Goal: Transaction & Acquisition: Purchase product/service

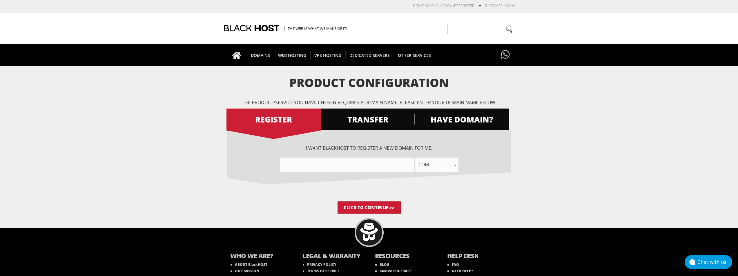
click at [436, 161] on span ".com" at bounding box center [437, 164] width 44 height 8
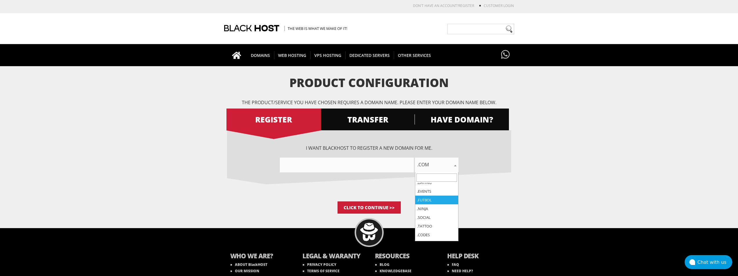
scroll to position [145, 0]
select select ".ninja"
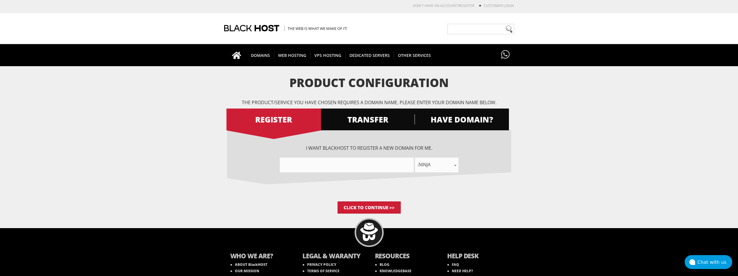
click at [374, 169] on input"] "text" at bounding box center [347, 164] width 134 height 15
type input"] "infologsmag"
click at [357, 206] on input "Click to Continue >>" at bounding box center [369, 207] width 63 height 12
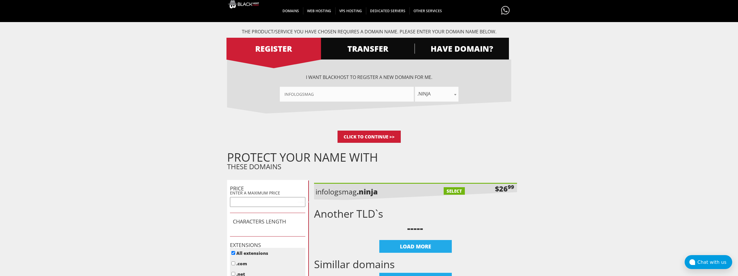
scroll to position [87, 0]
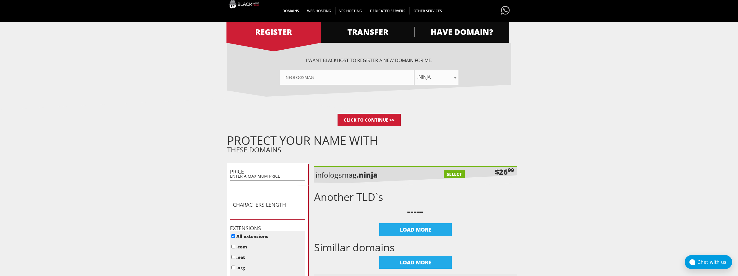
click at [285, 183] on input "text" at bounding box center [267, 185] width 75 height 10
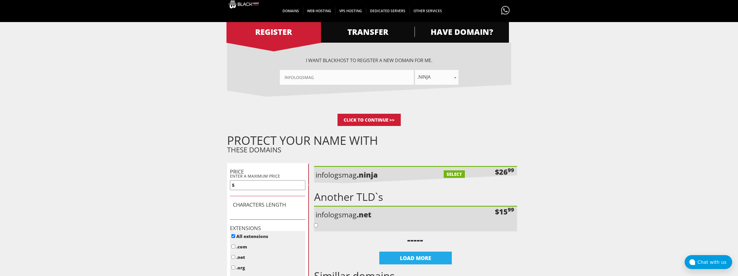
type input "5"
click at [338, 114] on input "Click to Continue >>" at bounding box center [369, 120] width 63 height 12
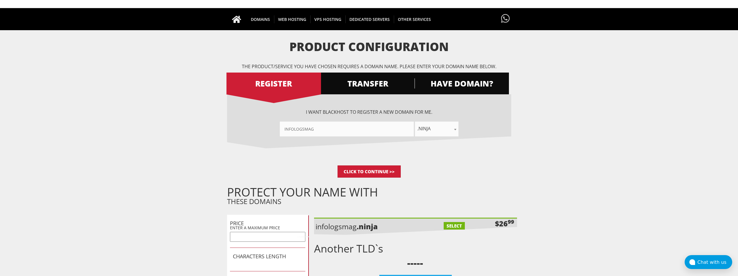
scroll to position [116, 0]
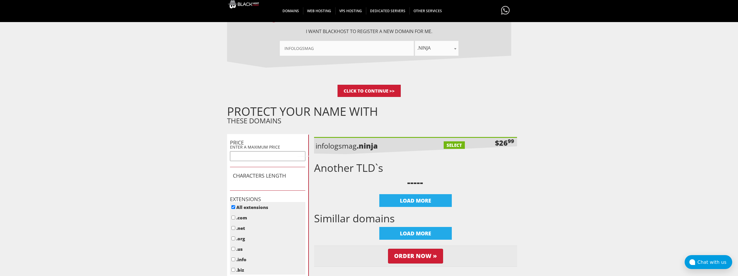
click at [276, 155] on input "text" at bounding box center [267, 156] width 75 height 10
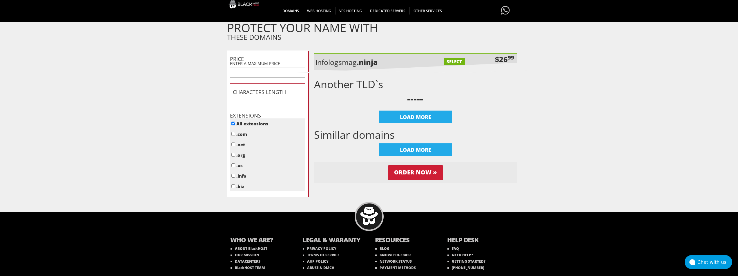
scroll to position [219, 0]
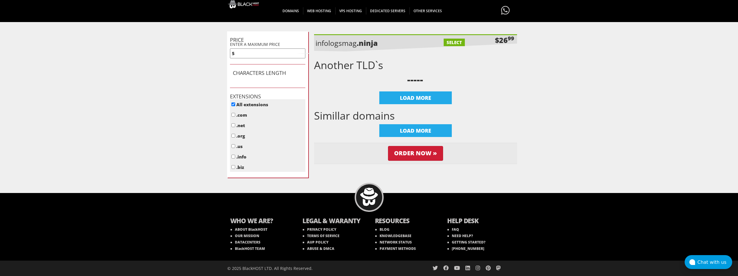
type input "5"
click at [208, 107] on form "Product Configuration The product/service you have chosen requires a domain nam…" at bounding box center [369, 17] width 738 height 321
click at [258, 73] on h1 "CHARACTERS LENGTH" at bounding box center [268, 73] width 70 height 6
click at [234, 156] on input ".info" at bounding box center [233, 157] width 4 height 4
checkbox input "true"
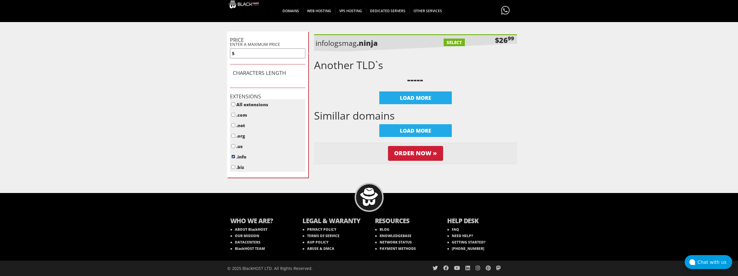
checkbox input "false"
checkbox input "true"
click at [234, 167] on input ".biz" at bounding box center [233, 167] width 4 height 4
checkbox input "true"
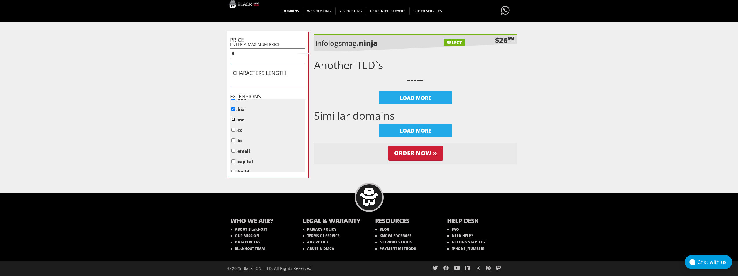
click at [233, 119] on input ".me" at bounding box center [233, 119] width 4 height 4
checkbox input "true"
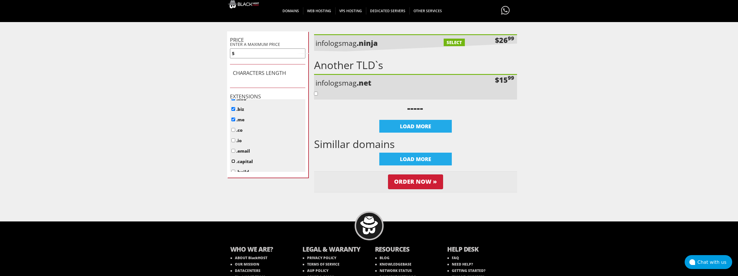
drag, startPoint x: 233, startPoint y: 160, endPoint x: 241, endPoint y: 162, distance: 7.7
click at [233, 160] on input ".capital" at bounding box center [233, 161] width 4 height 4
checkbox input "true"
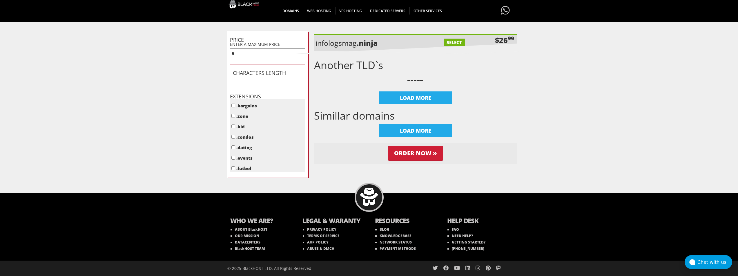
scroll to position [174, 0]
click at [233, 148] on input ".ninja" at bounding box center [233, 150] width 4 height 4
checkbox input "true"
click at [233, 152] on input ".codes" at bounding box center [233, 152] width 4 height 4
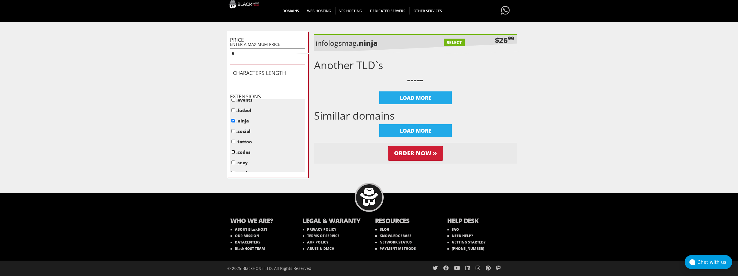
checkbox input "true"
click at [234, 147] on input ".club" at bounding box center [233, 146] width 4 height 4
checkbox input "true"
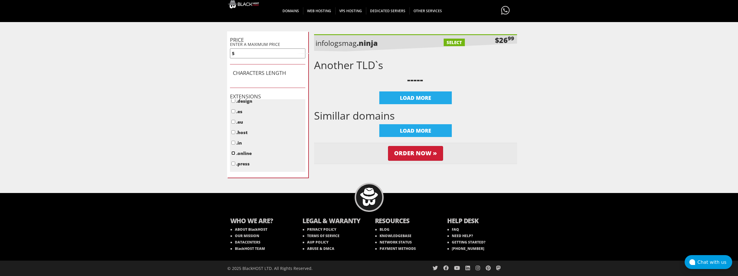
click at [234, 153] on input ".online" at bounding box center [233, 153] width 4 height 4
checkbox input "true"
click at [245, 54] on input "5" at bounding box center [267, 53] width 75 height 10
click at [273, 54] on input "5" at bounding box center [267, 53] width 75 height 10
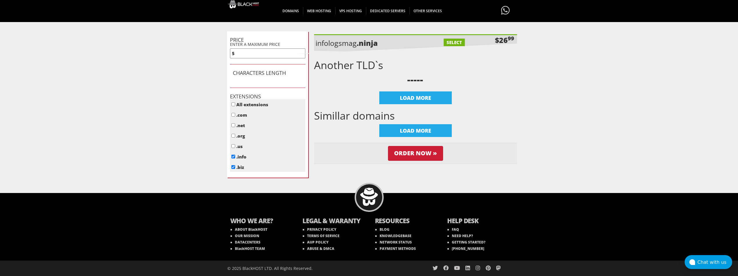
drag, startPoint x: 272, startPoint y: 54, endPoint x: 220, endPoint y: 51, distance: 52.6
click at [220, 51] on form "Product Configuration The product/service you have chosen requires a domain nam…" at bounding box center [369, 17] width 738 height 321
click at [263, 52] on input "5" at bounding box center [267, 53] width 75 height 10
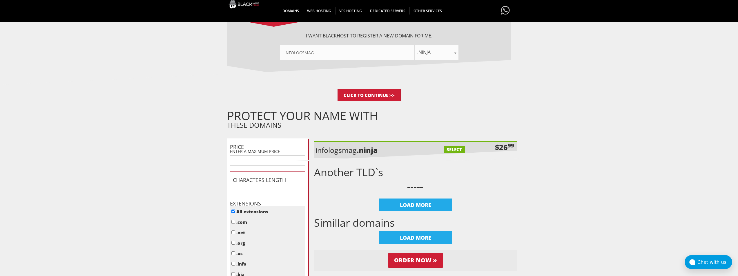
scroll to position [29, 0]
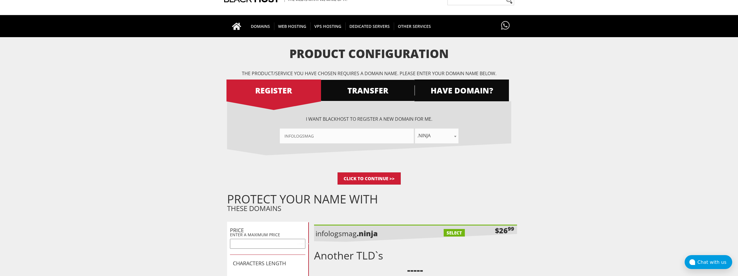
click at [387, 85] on span "TRANSFER" at bounding box center [367, 90] width 95 height 10
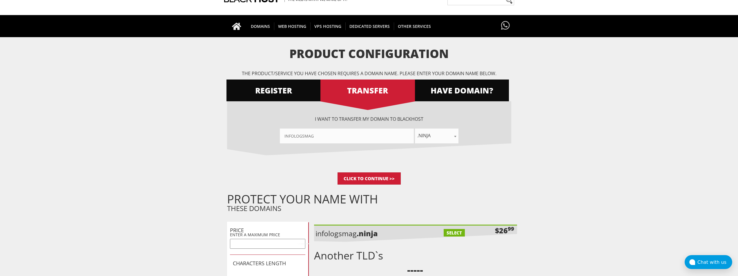
click at [428, 133] on span ".ninja" at bounding box center [437, 135] width 44 height 8
select select ".com"
click at [378, 179] on input "Click to Continue >>" at bounding box center [369, 178] width 63 height 12
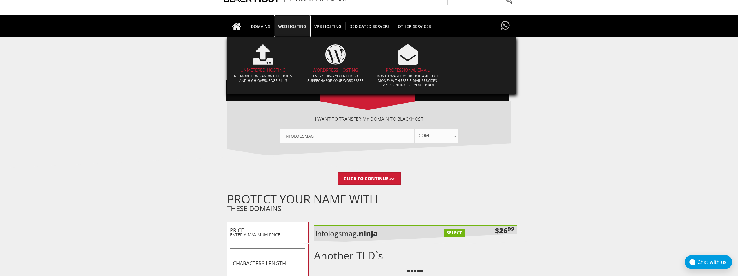
click at [297, 26] on span "WEB HOSTING" at bounding box center [292, 26] width 36 height 8
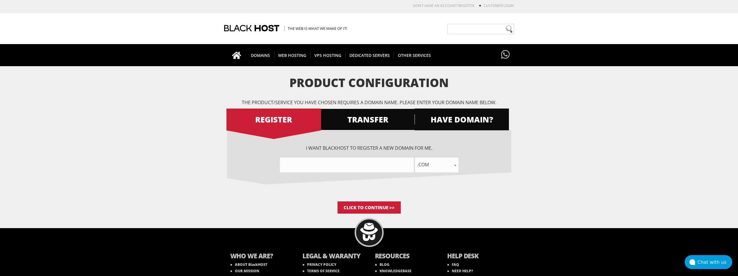
click at [348, 119] on span "TRANSFER" at bounding box center [367, 119] width 95 height 10
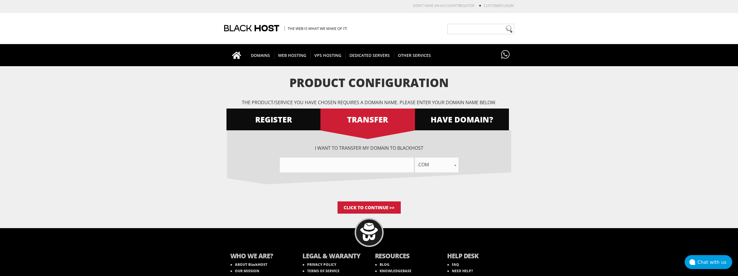
click at [340, 164] on input"] "text" at bounding box center [347, 164] width 134 height 15
click at [429, 164] on span ".com" at bounding box center [437, 164] width 44 height 8
select select ".info"
click at [390, 166] on input"] "text" at bounding box center [347, 164] width 134 height 15
type input"] "squidcoder"
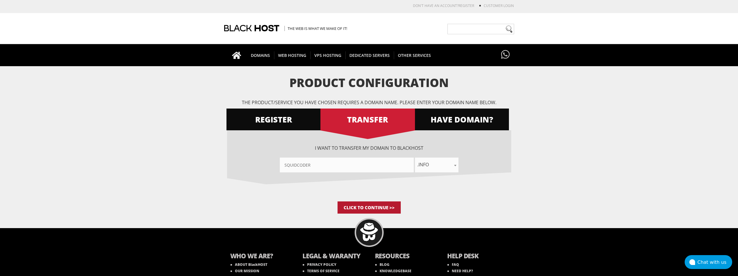
click at [382, 206] on input "Click to Continue >>" at bounding box center [369, 207] width 63 height 12
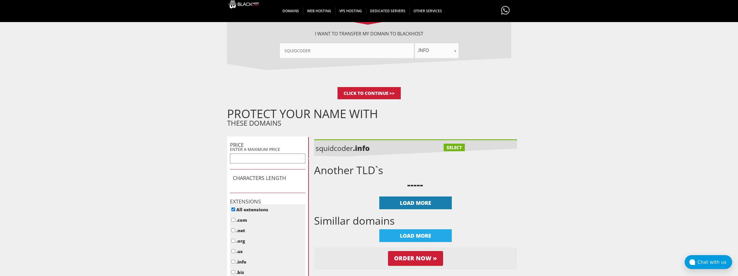
scroll to position [116, 0]
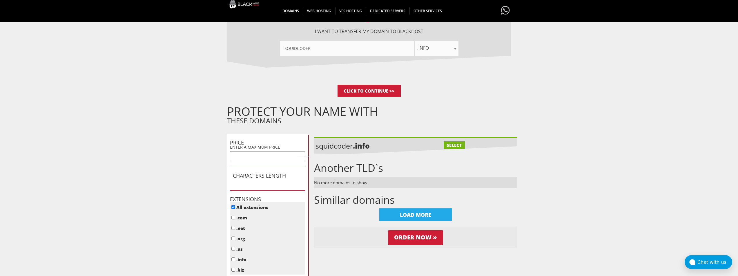
drag, startPoint x: 325, startPoint y: 49, endPoint x: 253, endPoint y: 45, distance: 72.0
click at [255, 44] on div "squidcoder .com .net .org .us .info .biz .me .co .io .email .capital .build .ag…" at bounding box center [369, 48] width 284 height 15
paste input"] "paocomlinguica"
drag, startPoint x: 292, startPoint y: 49, endPoint x: 255, endPoint y: 48, distance: 37.1
click at [255, 48] on div "paocomlinguica .com .net .org .us .info .biz .me .co .io .email .capital .build…" at bounding box center [369, 48] width 284 height 15
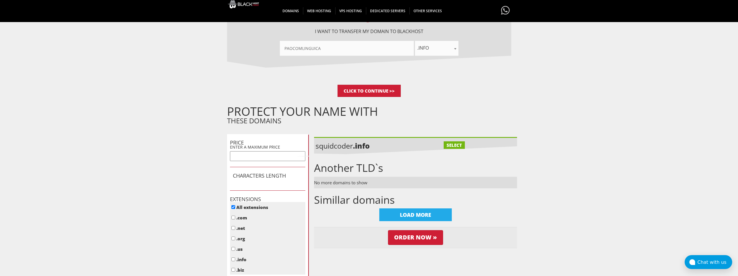
type input"] "paocomlinguica"
click at [435, 44] on span ".info" at bounding box center [437, 48] width 44 height 8
type input "si"
select select ".site"
click at [372, 90] on input "Click to Continue >>" at bounding box center [369, 91] width 63 height 12
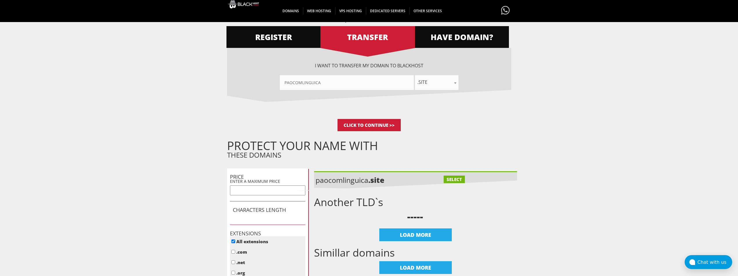
scroll to position [87, 0]
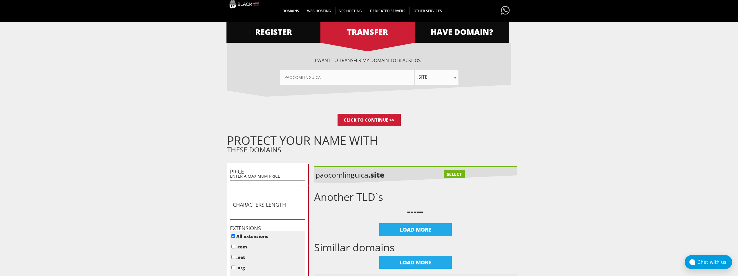
click at [452, 173] on label "SELECT" at bounding box center [454, 174] width 21 height 8
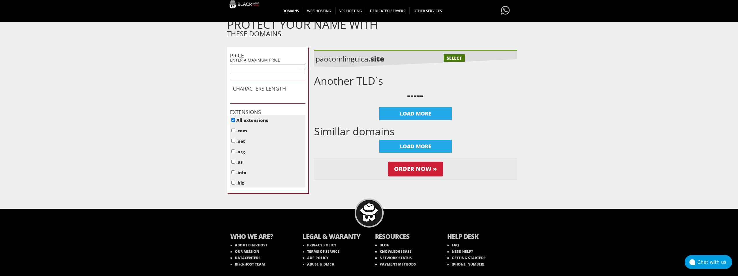
click at [453, 59] on label "SELECT" at bounding box center [454, 58] width 21 height 8
click at [452, 57] on label "SELECT" at bounding box center [454, 58] width 21 height 8
checkbox input "true"
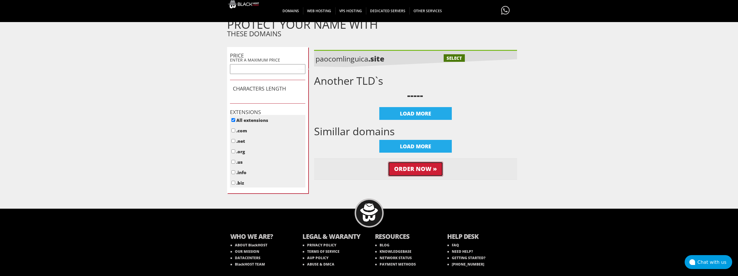
click at [416, 166] on input "Order Now »" at bounding box center [415, 169] width 55 height 15
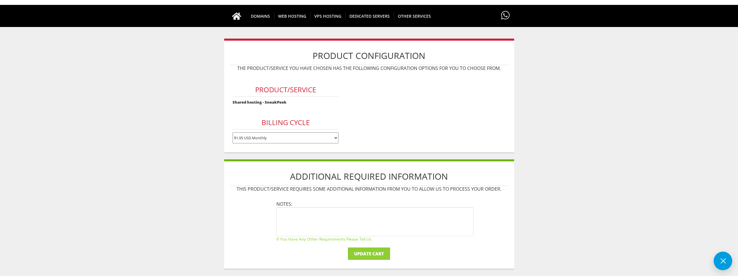
scroll to position [29, 0]
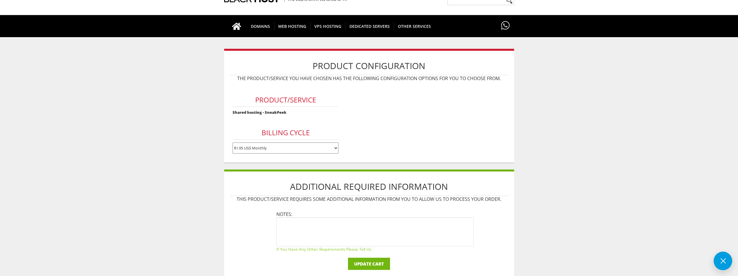
click at [368, 263] on input "Update Cart" at bounding box center [369, 264] width 42 height 12
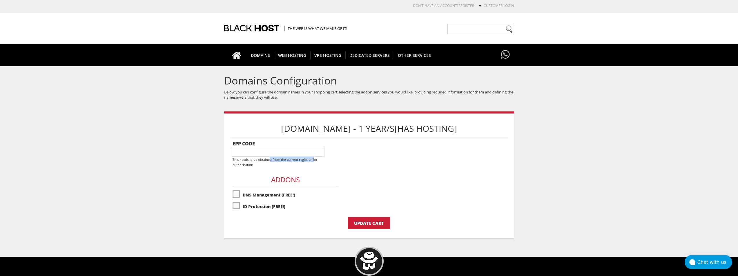
drag, startPoint x: 269, startPoint y: 159, endPoint x: 316, endPoint y: 160, distance: 47.0
click at [316, 160] on small "This needs to be obtained from the current registrar for authorisation" at bounding box center [275, 162] width 85 height 10
click at [318, 160] on small "This needs to be obtained from the current registrar for authorisation" at bounding box center [275, 162] width 85 height 10
click at [563, 134] on body "CAD CHF EUR GBP JPY MKD RUB USD Don't have an account? REGISTER Customer Login …" at bounding box center [369, 171] width 738 height 337
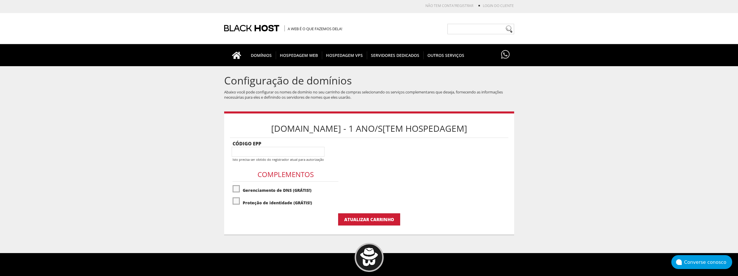
click at [276, 150] on input"] "text" at bounding box center [278, 152] width 93 height 10
paste input"] "ScwI*Q5:ez>4;D]0"
type input"] "ScwI*Q5:ez>4;D]0"
click at [237, 187] on label"] "Gerenciamento de DNS (GRÁTIS!)" at bounding box center [286, 189] width 106 height 11
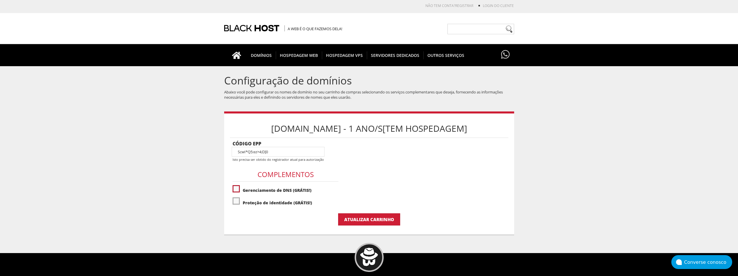
checkbox input "true"
click at [235, 201] on label"] "Proteção de identidade (GRÁTIS!)" at bounding box center [286, 202] width 106 height 11
checkbox input "true"
click at [353, 219] on input "Atualizar carrinho" at bounding box center [369, 219] width 62 height 12
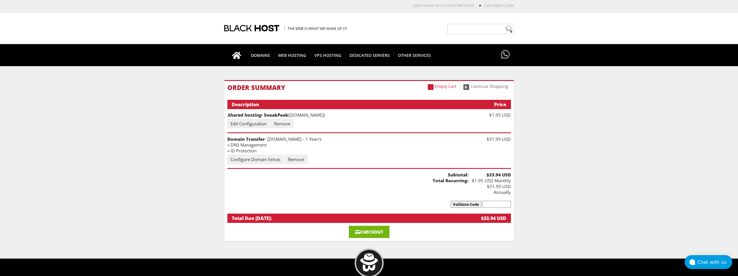
click at [368, 226] on link "Checkout" at bounding box center [369, 232] width 41 height 12
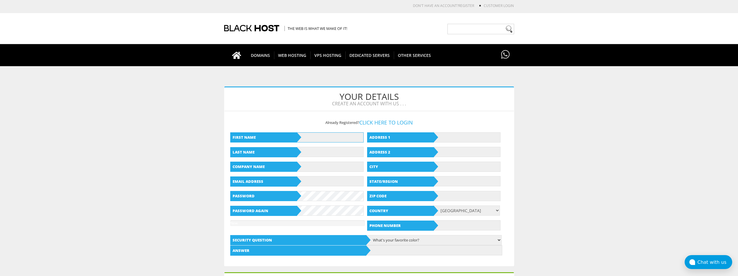
click at [335, 139] on input "text" at bounding box center [330, 137] width 67 height 10
type input "[PERSON_NAME]"
click at [454, 136] on input "text" at bounding box center [467, 137] width 67 height 10
type input "[STREET_ADDRESS][PERSON_NAME]"
click at [341, 151] on input "text" at bounding box center [330, 152] width 67 height 10
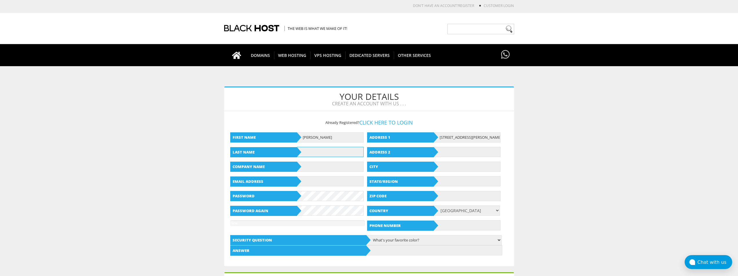
type input "dornelas"
click at [460, 153] on input "text" at bounding box center [467, 152] width 67 height 10
click at [445, 165] on input "text" at bounding box center [467, 167] width 67 height 10
type input "juruaia"
click at [313, 168] on input "text" at bounding box center [330, 167] width 67 height 10
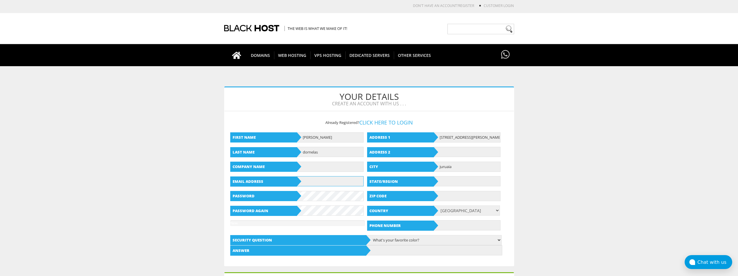
click at [315, 178] on input "text" at bounding box center [330, 181] width 67 height 10
paste input "[EMAIL_ADDRESS][DOMAIN_NAME]"
type input "[EMAIL_ADDRESS][DOMAIN_NAME]"
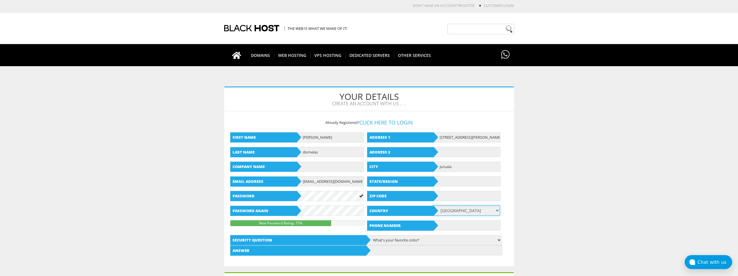
click at [454, 210] on select "Afghanistan Aland Islands Albania Algeria American Samoa Andorra Angola Anguill…" at bounding box center [466, 210] width 67 height 10
select select "BR"
click at [433, 205] on select "Afghanistan Aland Islands Albania Algeria American Samoa Andorra Angola Anguill…" at bounding box center [466, 210] width 67 height 10
click at [447, 192] on input "text" at bounding box center [467, 196] width 67 height 10
type input "37408000"
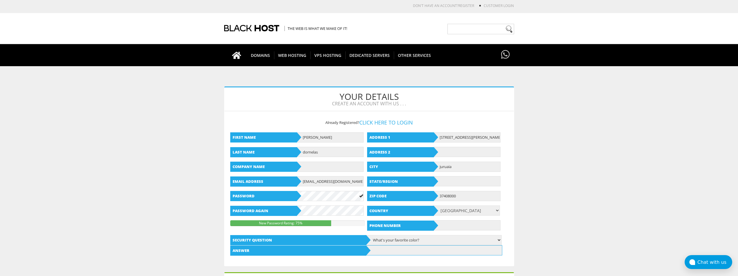
click at [406, 249] on input "text" at bounding box center [434, 250] width 136 height 10
type input "black"
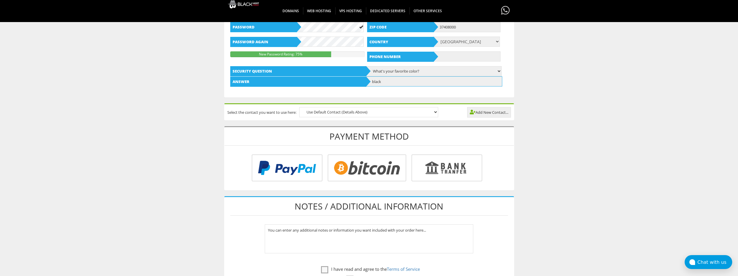
scroll to position [174, 0]
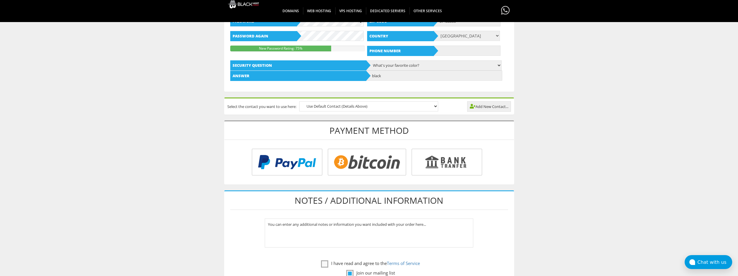
click at [306, 167] on input "radio" at bounding box center [286, 163] width 71 height 27
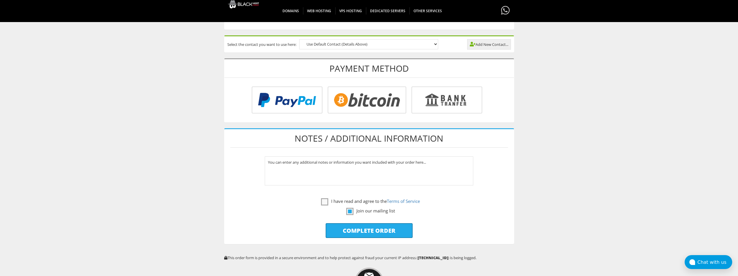
scroll to position [261, 0]
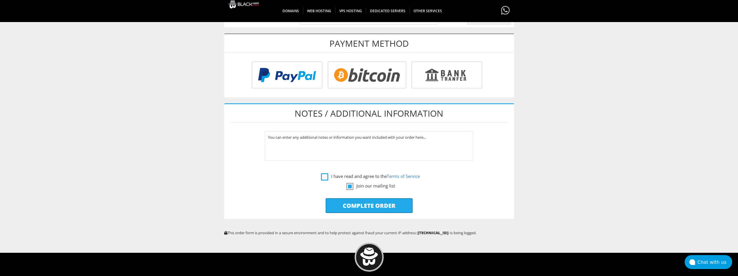
click at [327, 177] on label "I have read and agree to the Terms of Service" at bounding box center [370, 176] width 99 height 7
checkbox input "true"
click at [353, 203] on input "Complete Order" at bounding box center [369, 205] width 87 height 15
type input "Please Wait..."
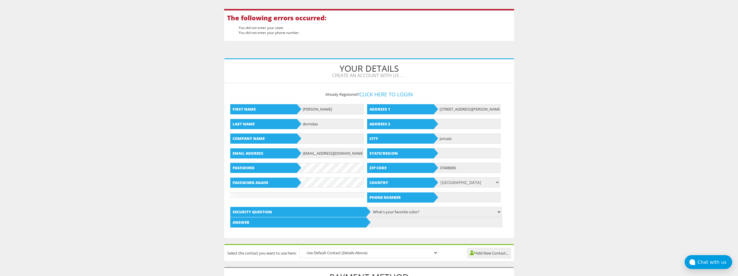
scroll to position [145, 0]
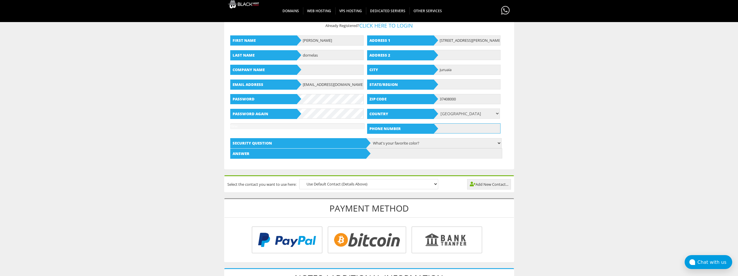
click at [446, 130] on input "text" at bounding box center [467, 128] width 67 height 10
drag, startPoint x: 462, startPoint y: 130, endPoint x: 466, endPoint y: 130, distance: 3.8
click at [466, 130] on input "35998385088" at bounding box center [467, 128] width 67 height 10
type input "35998385089"
click at [545, 132] on body "CAD CHF EUR GBP JPY MKD RUB USD Don't have an account? REGISTER Customer Login …" at bounding box center [369, 179] width 738 height 642
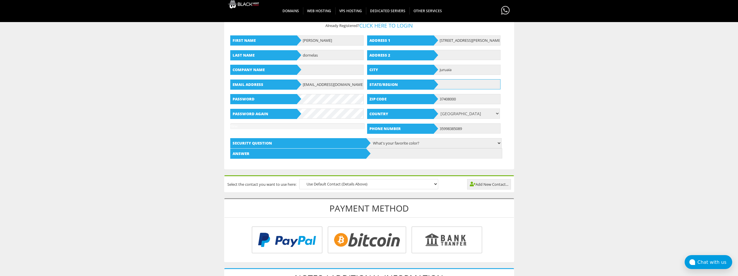
click at [447, 83] on input "text" at bounding box center [467, 84] width 67 height 10
type input "MG"
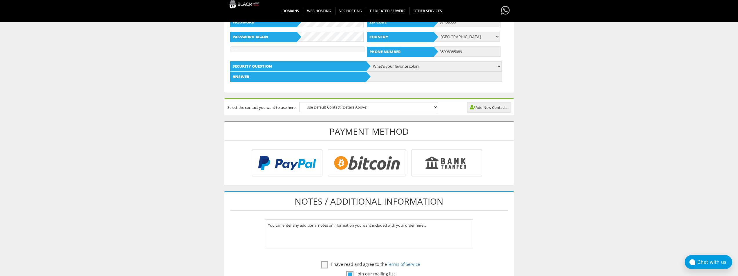
scroll to position [319, 0]
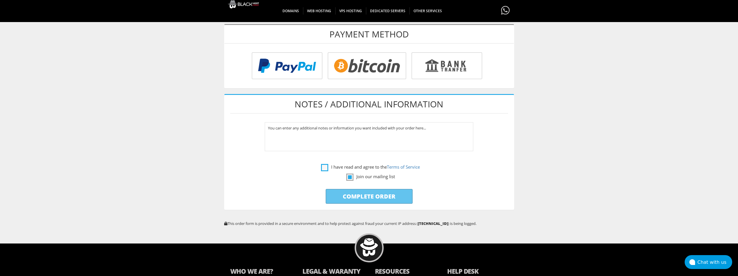
click at [321, 165] on label "I have read and agree to the Terms of Service" at bounding box center [370, 166] width 99 height 7
checkbox input "true"
click at [361, 194] on input "Complete Order" at bounding box center [369, 196] width 87 height 15
type input "Please Wait..."
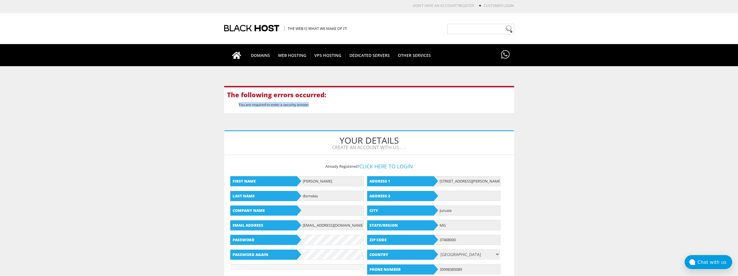
drag, startPoint x: 309, startPoint y: 106, endPoint x: 238, endPoint y: 106, distance: 71.1
click at [238, 106] on ul "You are required to enter a security answer" at bounding box center [369, 104] width 284 height 5
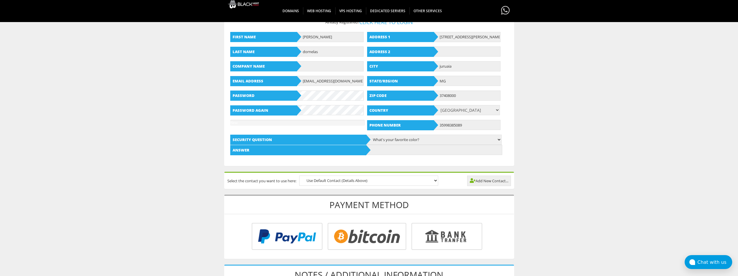
scroll to position [174, 0]
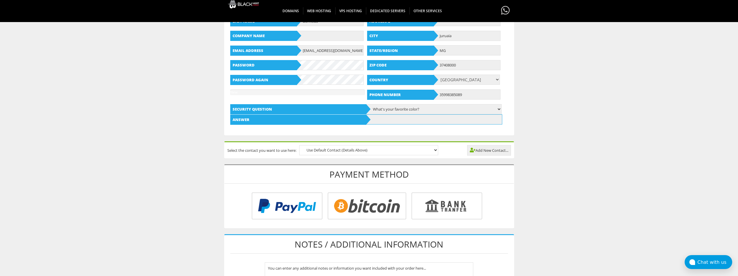
click at [393, 123] on input "text" at bounding box center [434, 119] width 136 height 10
type input "black"
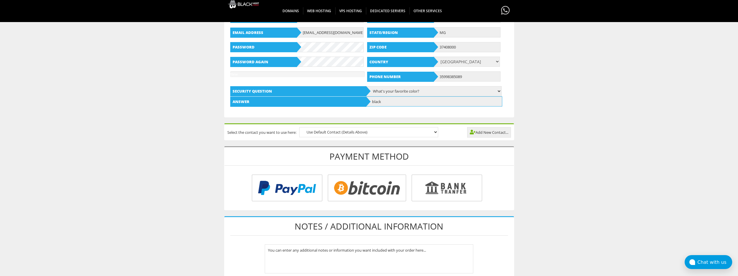
scroll to position [261, 0]
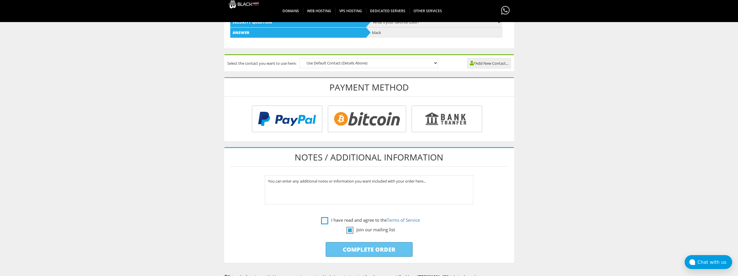
click at [324, 218] on label "I have read and agree to the Terms of Service" at bounding box center [370, 219] width 99 height 7
checkbox input "true"
click at [353, 244] on input "Complete Order" at bounding box center [369, 249] width 87 height 15
type input "Please Wait..."
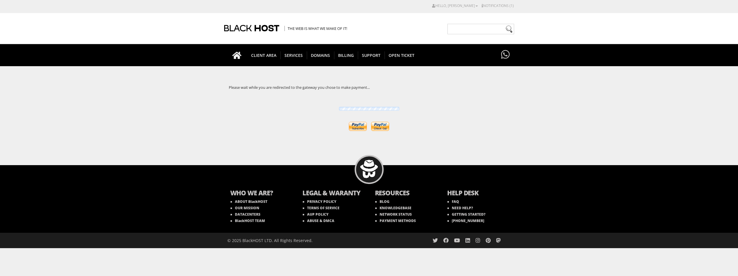
click at [380, 127] on input "image" at bounding box center [380, 126] width 18 height 9
click at [354, 126] on input "image" at bounding box center [358, 126] width 18 height 9
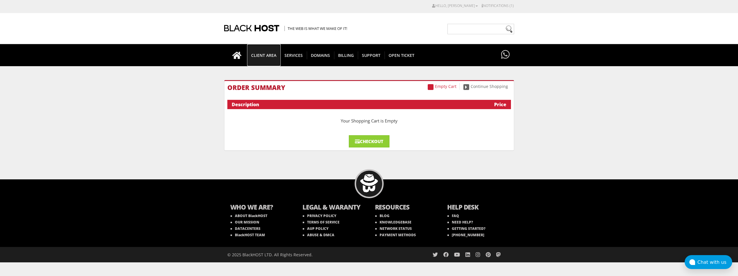
click at [261, 60] on link "CLIENT AREA" at bounding box center [264, 55] width 34 height 22
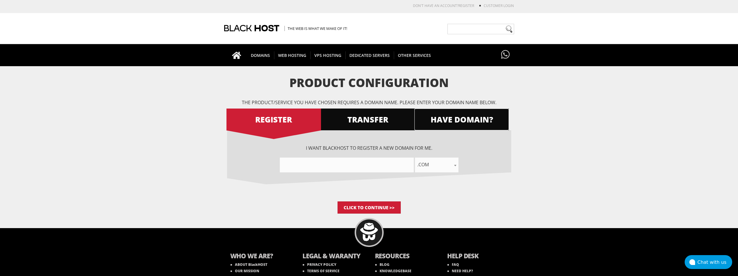
click at [441, 118] on span "HAVE DOMAIN?" at bounding box center [461, 119] width 95 height 10
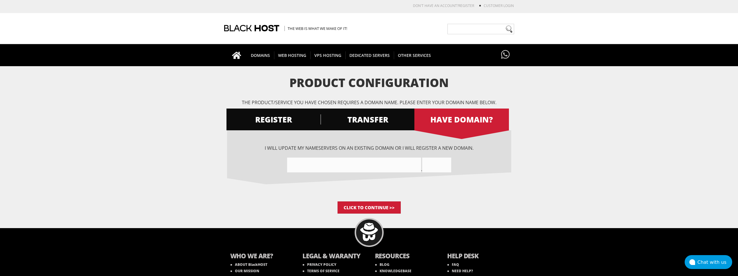
click at [367, 158] on input"] "text" at bounding box center [354, 164] width 134 height 15
paste input"] "lembratesempre.shop"
drag, startPoint x: 328, startPoint y: 165, endPoint x: 342, endPoint y: 165, distance: 14.2
click at [341, 165] on input"] "lembratesempreshop" at bounding box center [354, 164] width 134 height 15
type input"] "lembratesempre"
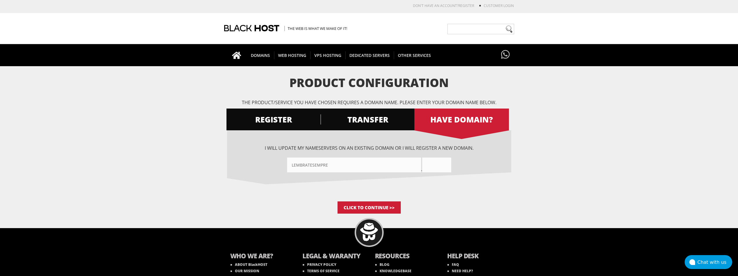
click at [435, 164] on input "text" at bounding box center [436, 164] width 29 height 15
paste input "shop"
type input "shop"
click at [385, 208] on input "Click to Continue >>" at bounding box center [369, 207] width 63 height 12
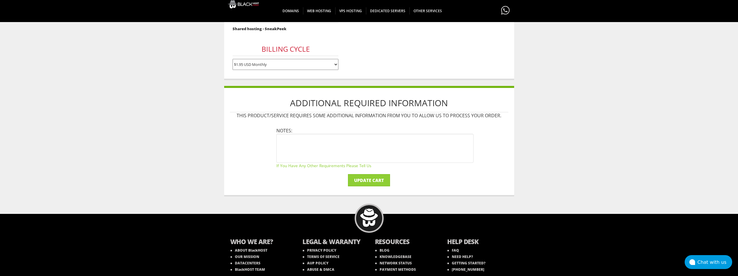
scroll to position [133, 0]
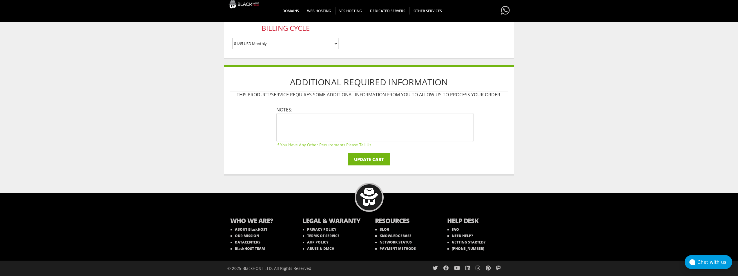
click at [373, 161] on input "Update Cart" at bounding box center [369, 159] width 42 height 12
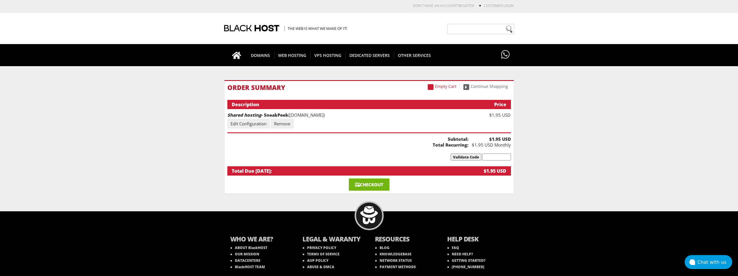
click at [365, 183] on link "Checkout" at bounding box center [369, 184] width 41 height 12
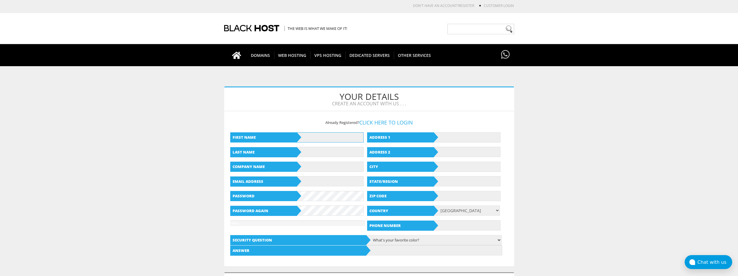
click at [329, 139] on input "text" at bounding box center [330, 137] width 67 height 10
type input "rafael"
click at [452, 137] on input "text" at bounding box center [467, 137] width 67 height 10
type input "rua pascoal gaspar 198"
click at [333, 148] on input "text" at bounding box center [330, 152] width 67 height 10
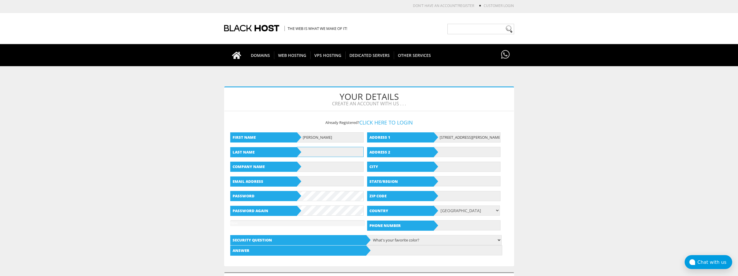
type input "dornelas"
drag, startPoint x: 315, startPoint y: 167, endPoint x: 319, endPoint y: 168, distance: 3.9
click at [316, 167] on input "text" at bounding box center [330, 167] width 67 height 10
click at [313, 180] on input "text" at bounding box center [330, 181] width 67 height 10
paste input "rafaelwdor@voidbx.com"
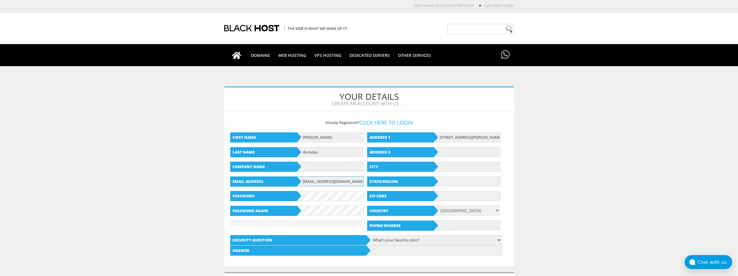
type input "rafaelwdor@voidbx.com"
click at [444, 163] on input "text" at bounding box center [467, 167] width 67 height 10
type input "juruaia"
click at [453, 178] on input "text" at bounding box center [467, 181] width 67 height 10
type input "MG"
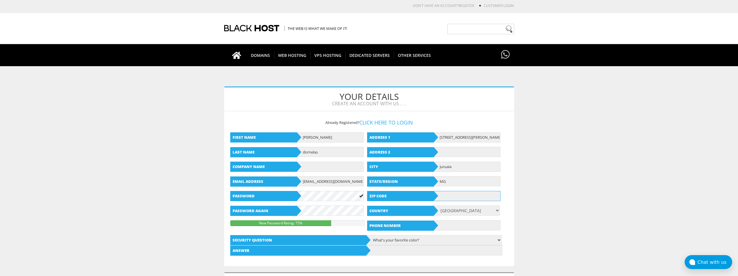
click at [456, 195] on input "text" at bounding box center [467, 196] width 67 height 10
type input "37408000"
click at [459, 210] on select "Afghanistan Aland Islands Albania Algeria American Samoa Andorra Angola Anguill…" at bounding box center [466, 210] width 67 height 10
select select "BR"
click at [433, 205] on select "Afghanistan Aland Islands Albania Algeria American Samoa Andorra Angola Anguill…" at bounding box center [466, 210] width 67 height 10
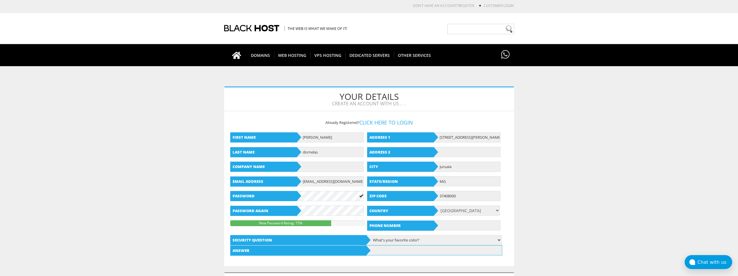
click at [411, 252] on input "text" at bounding box center [434, 250] width 136 height 10
type input "black"
click at [448, 225] on input "text" at bounding box center [467, 225] width 67 height 10
drag, startPoint x: 461, startPoint y: 224, endPoint x: 465, endPoint y: 224, distance: 4.4
click at [465, 224] on input "35998385089" at bounding box center [467, 225] width 67 height 10
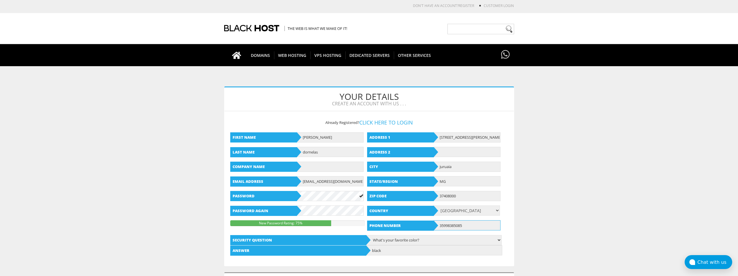
type input "35998385085"
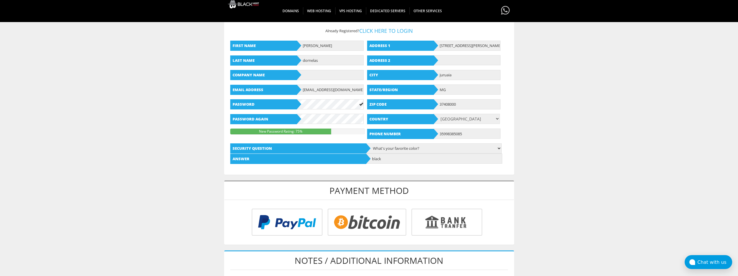
scroll to position [174, 0]
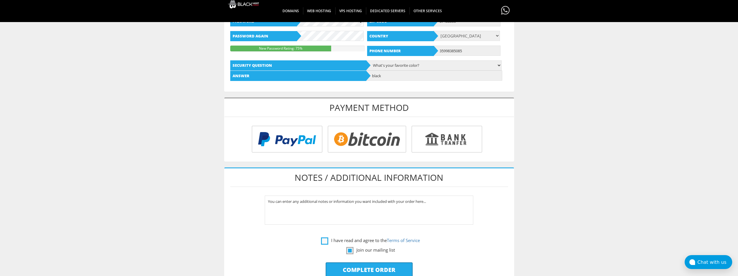
click at [325, 241] on label "I have read and agree to the Terms of Service" at bounding box center [370, 240] width 99 height 7
checkbox input "true"
click at [359, 267] on input "Complete Order" at bounding box center [369, 269] width 87 height 15
type input "Please Wait..."
